Goal: Download file/media

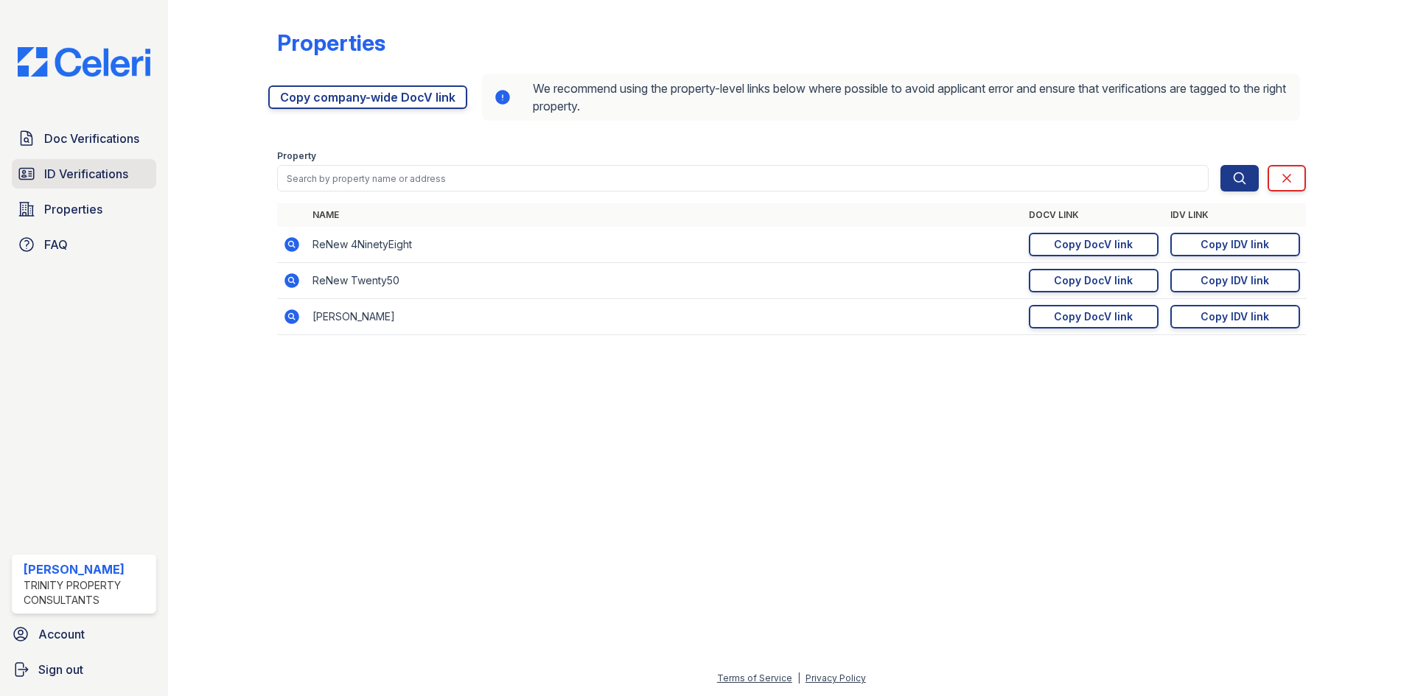
click at [90, 176] on span "ID Verifications" at bounding box center [86, 174] width 84 height 18
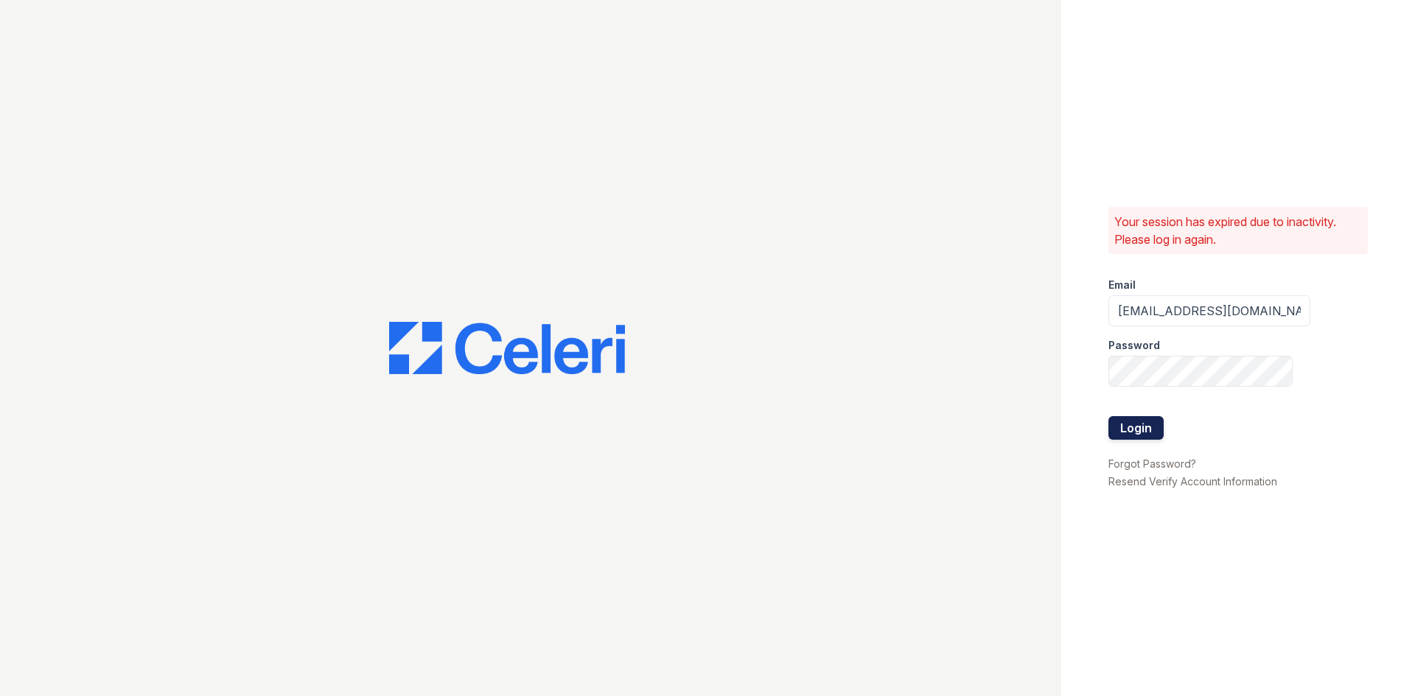
click at [1128, 426] on button "Login" at bounding box center [1135, 428] width 55 height 24
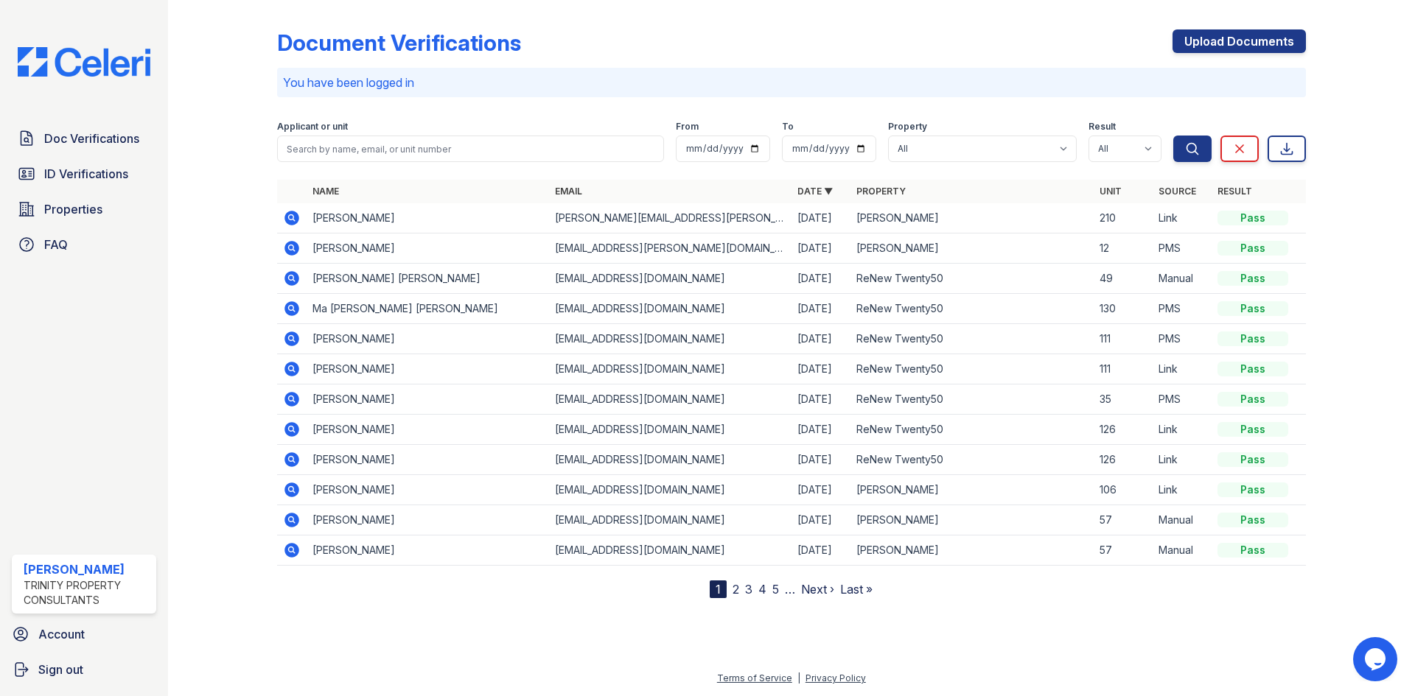
click at [301, 210] on td at bounding box center [291, 218] width 29 height 30
click at [295, 219] on icon at bounding box center [291, 218] width 15 height 15
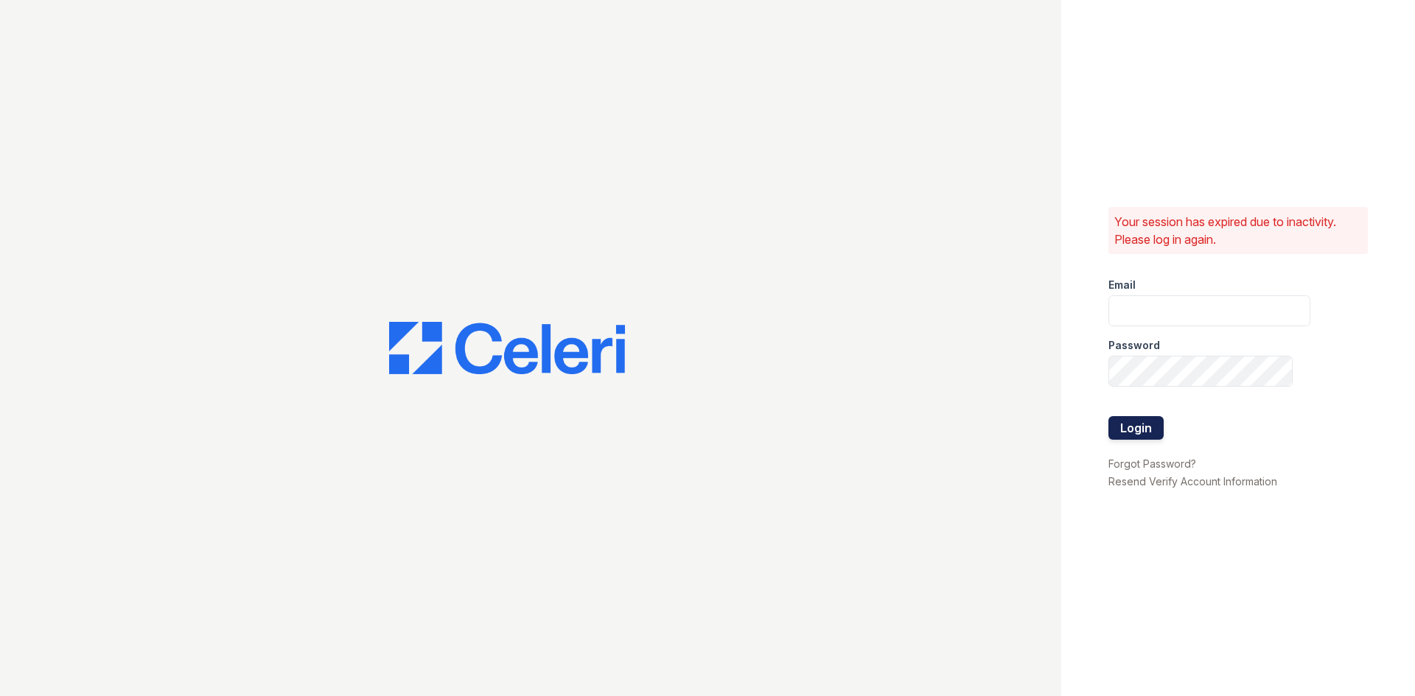
type input "[EMAIL_ADDRESS][DOMAIN_NAME]"
click at [1139, 438] on button "Login" at bounding box center [1135, 428] width 55 height 24
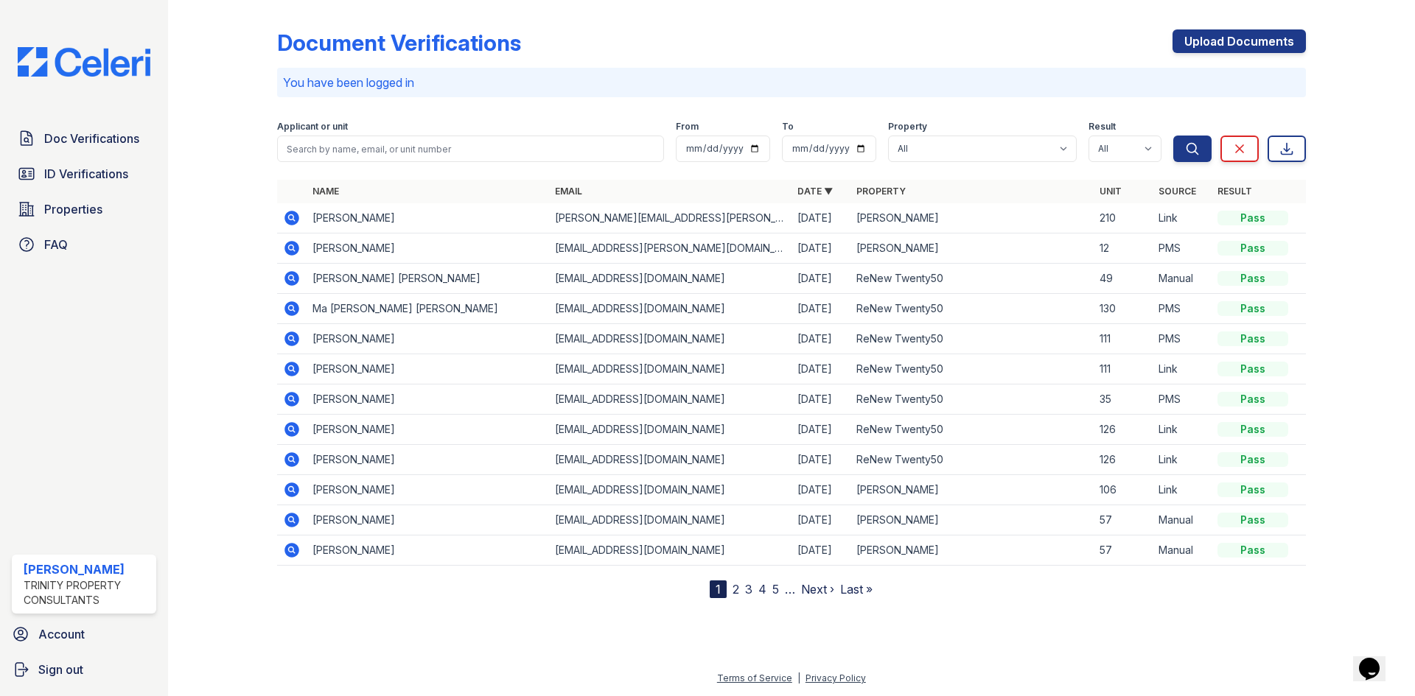
click at [287, 213] on icon at bounding box center [292, 218] width 18 height 18
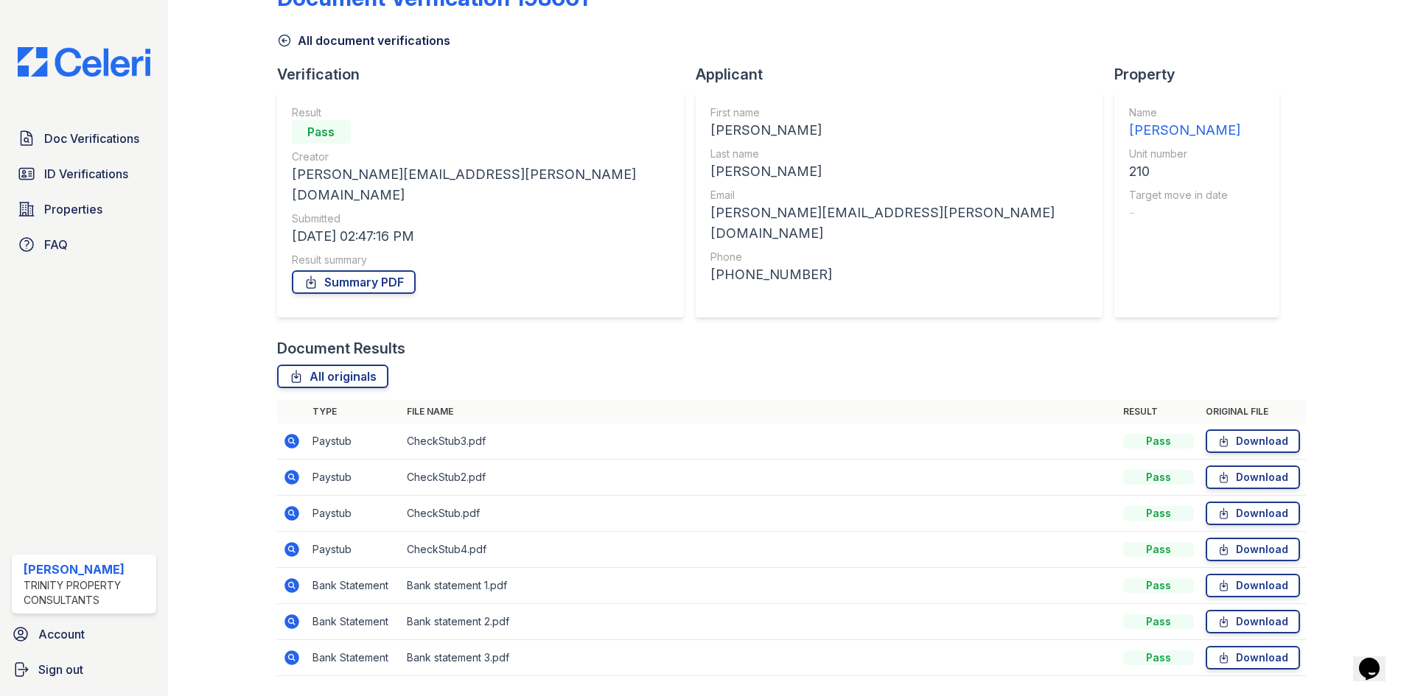
scroll to position [69, 0]
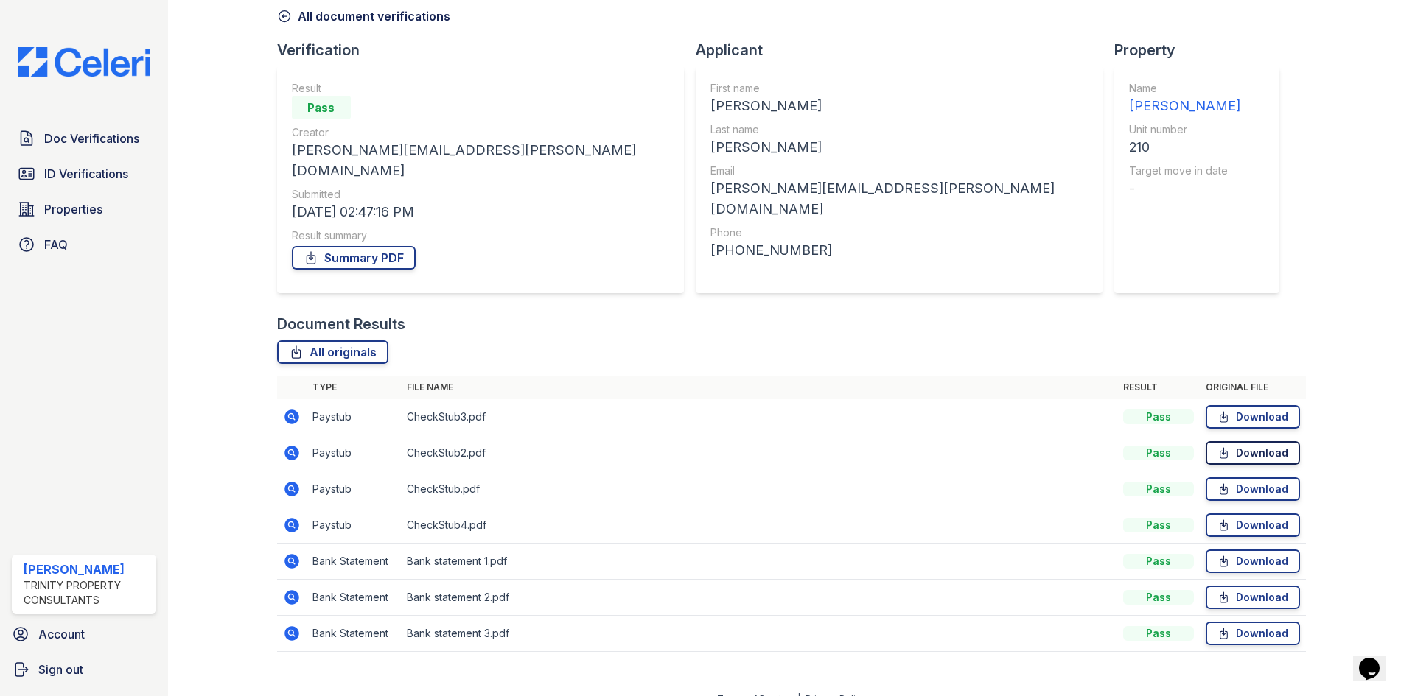
click at [1236, 441] on link "Download" at bounding box center [1252, 453] width 94 height 24
click at [1246, 477] on link "Download" at bounding box center [1252, 489] width 94 height 24
click at [1264, 340] on div "All originals" at bounding box center [791, 352] width 1029 height 24
click at [1276, 405] on link "Download" at bounding box center [1252, 417] width 94 height 24
click at [1253, 550] on link "Download" at bounding box center [1252, 562] width 94 height 24
